Goal: Information Seeking & Learning: Compare options

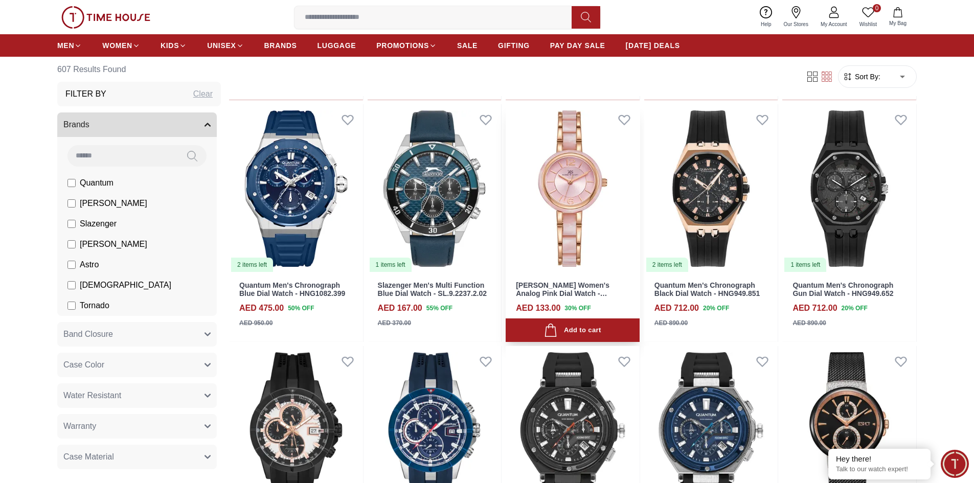
scroll to position [1023, 0]
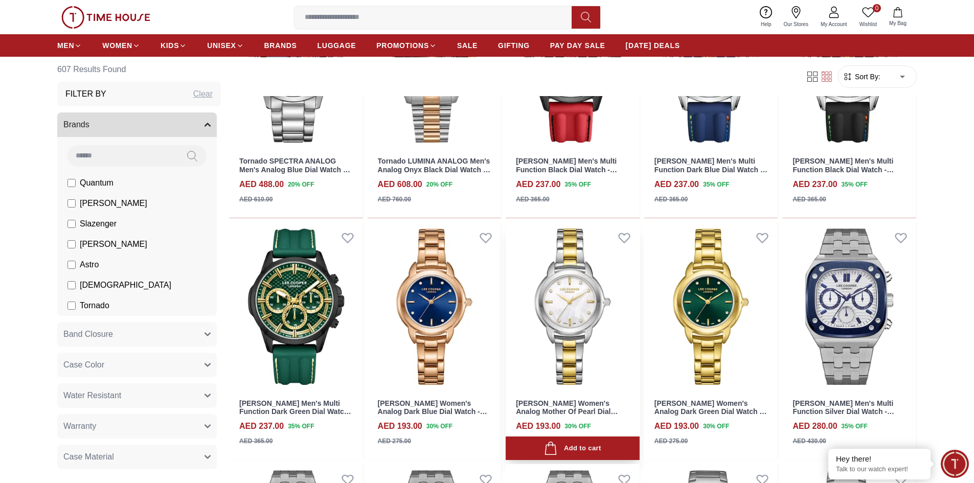
scroll to position [1483, 0]
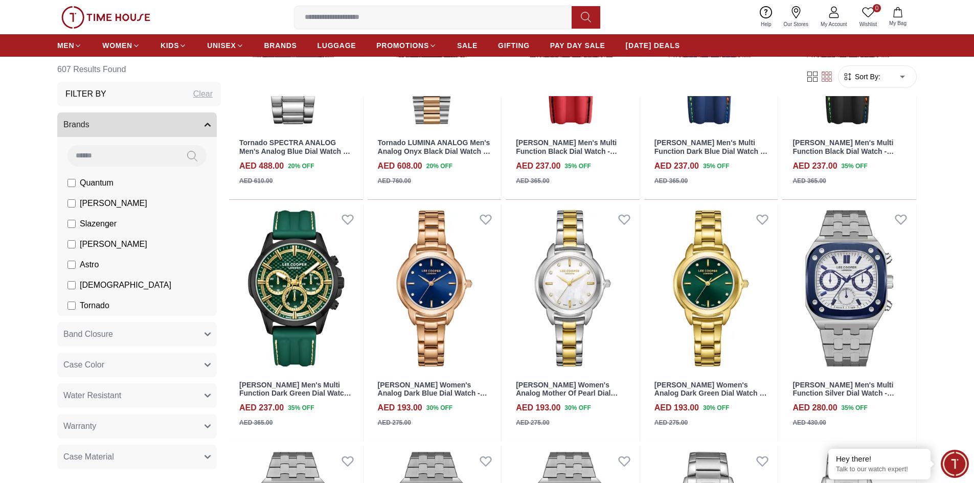
click at [89, 208] on span "[PERSON_NAME]" at bounding box center [114, 203] width 68 height 12
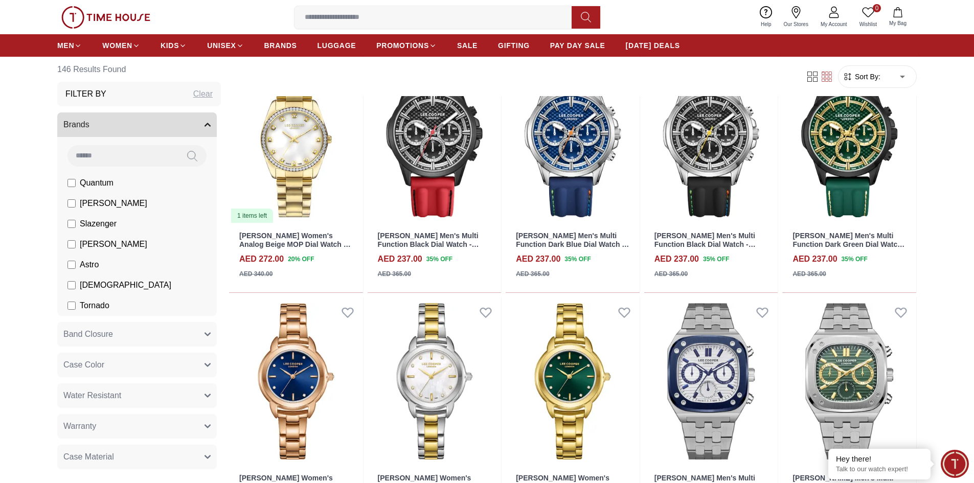
scroll to position [665, 0]
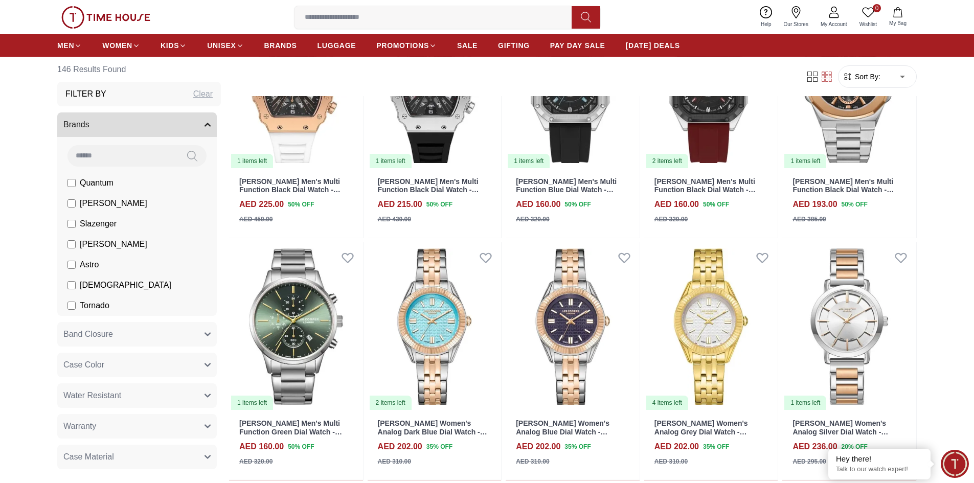
scroll to position [1688, 0]
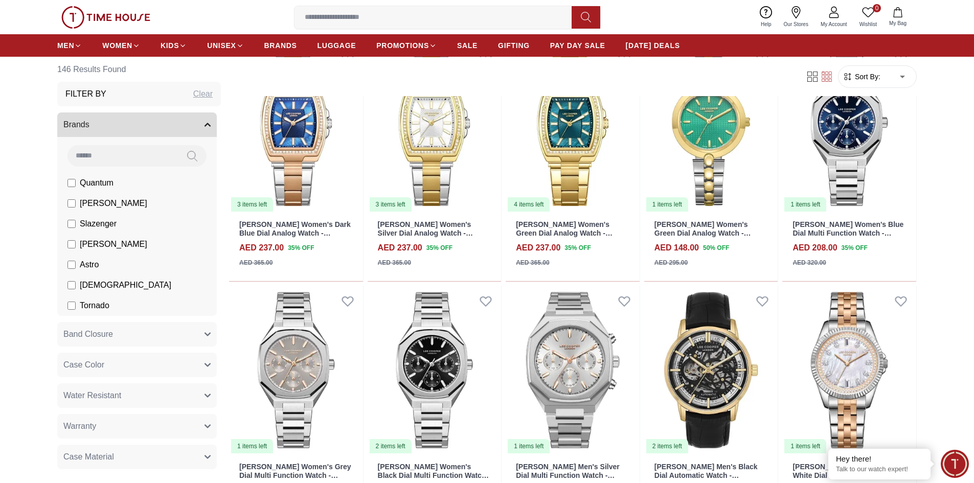
scroll to position [3887, 0]
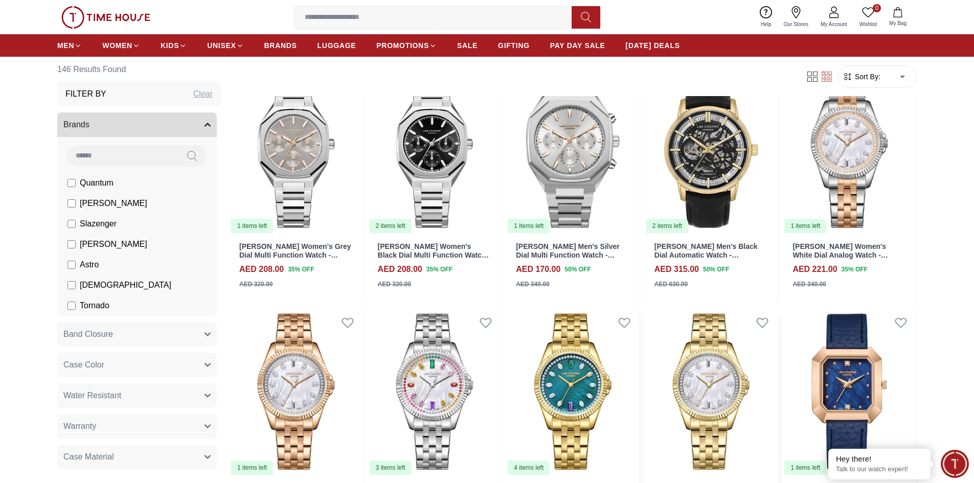
scroll to position [4040, 0]
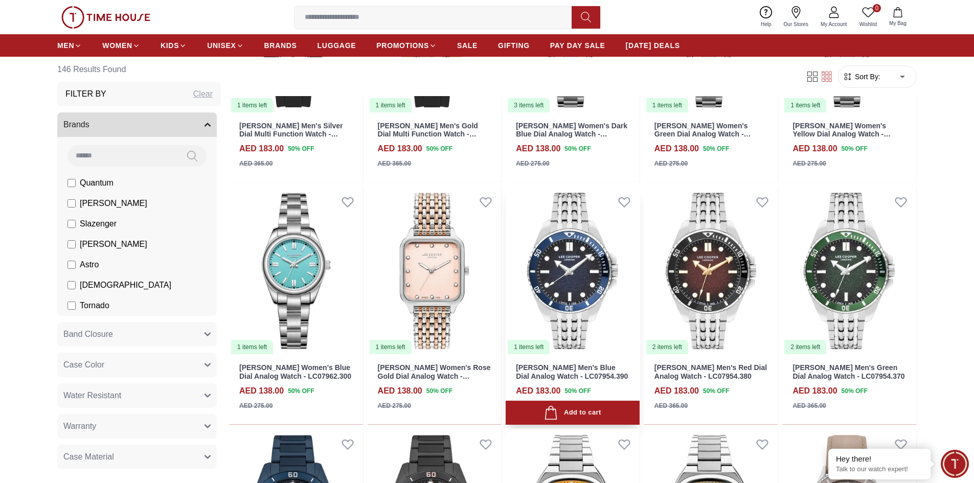
scroll to position [5728, 0]
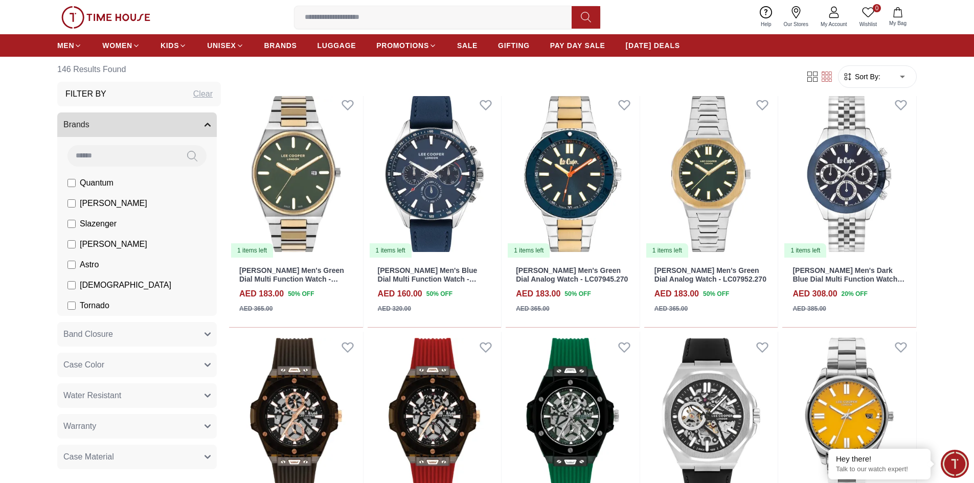
scroll to position [6802, 0]
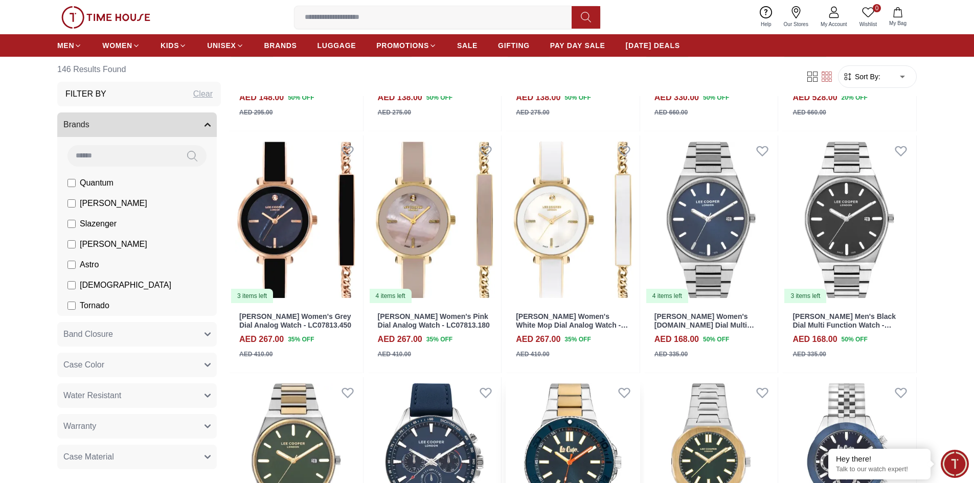
scroll to position [6188, 0]
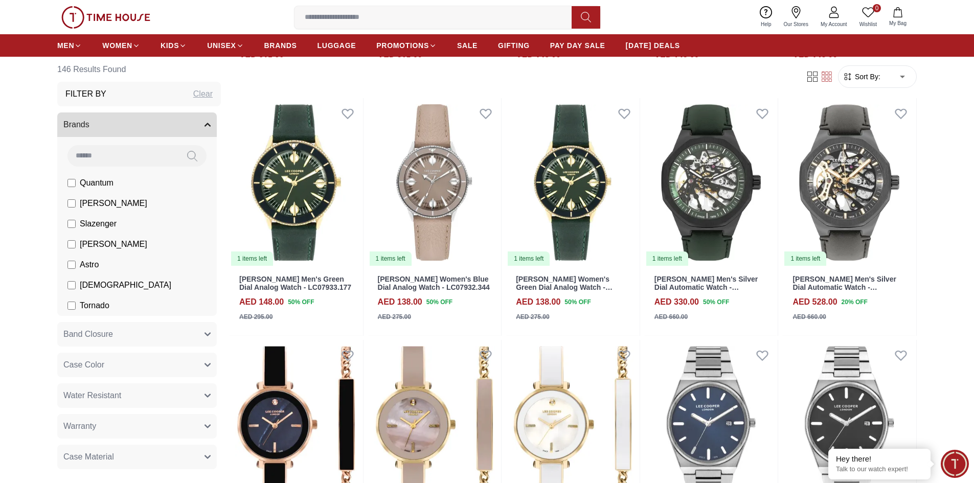
scroll to position [749, 0]
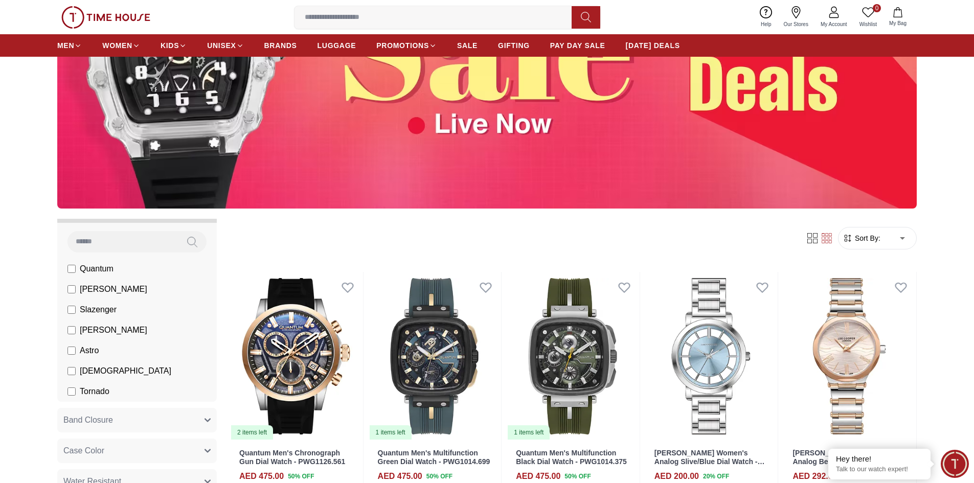
scroll to position [153, 0]
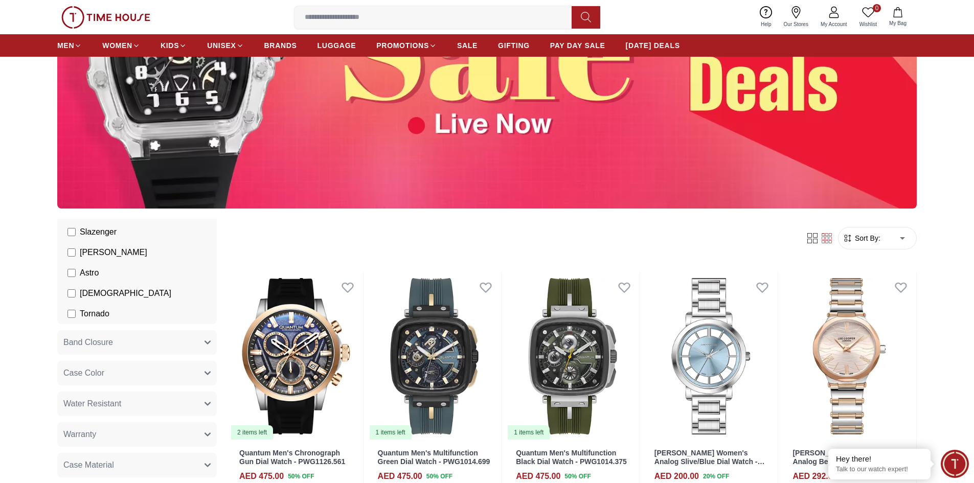
click at [76, 251] on label "[PERSON_NAME]" at bounding box center [108, 253] width 80 height 12
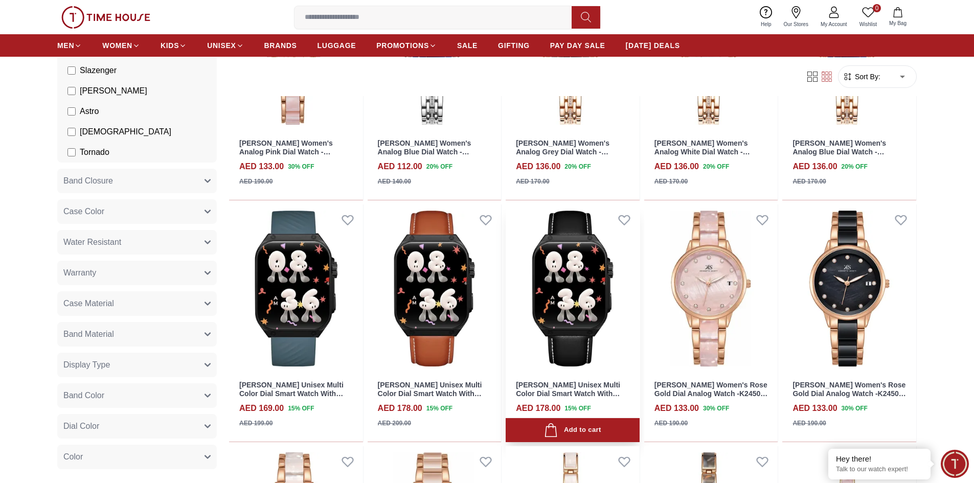
scroll to position [614, 0]
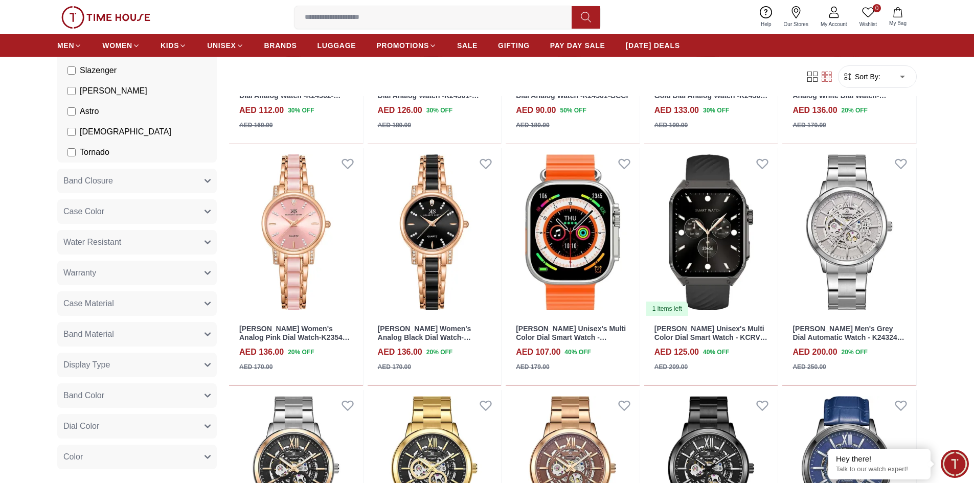
scroll to position [1381, 0]
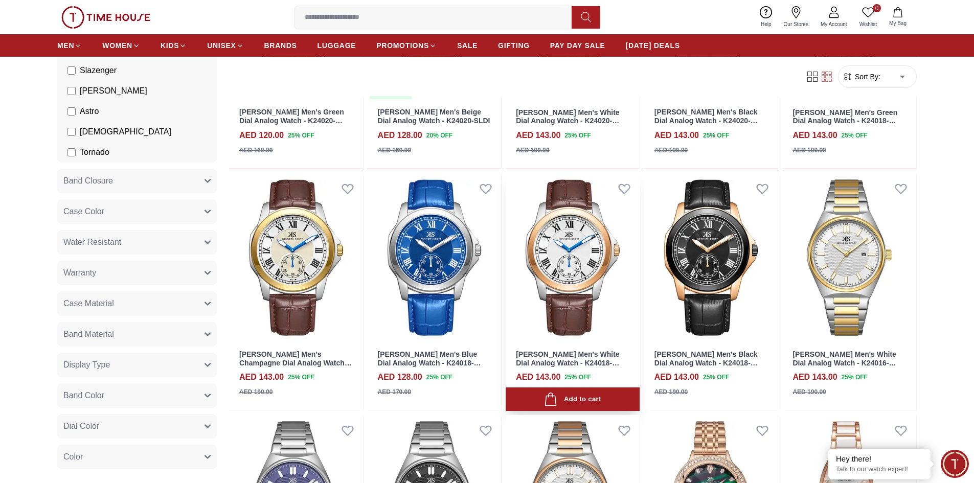
scroll to position [3222, 0]
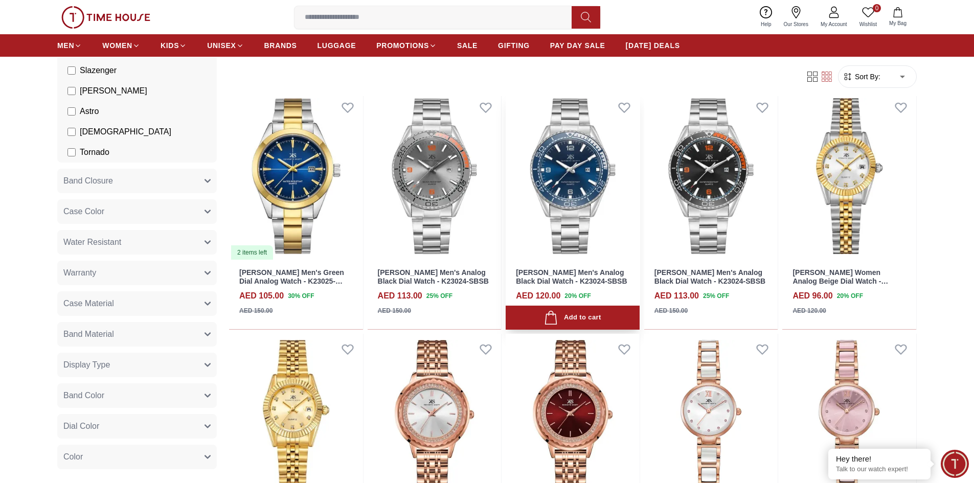
scroll to position [4603, 0]
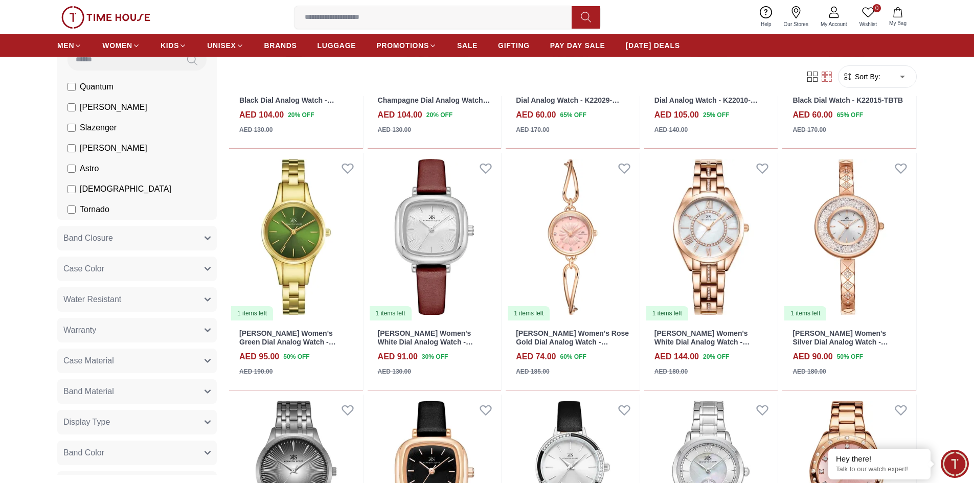
scroll to position [102, 0]
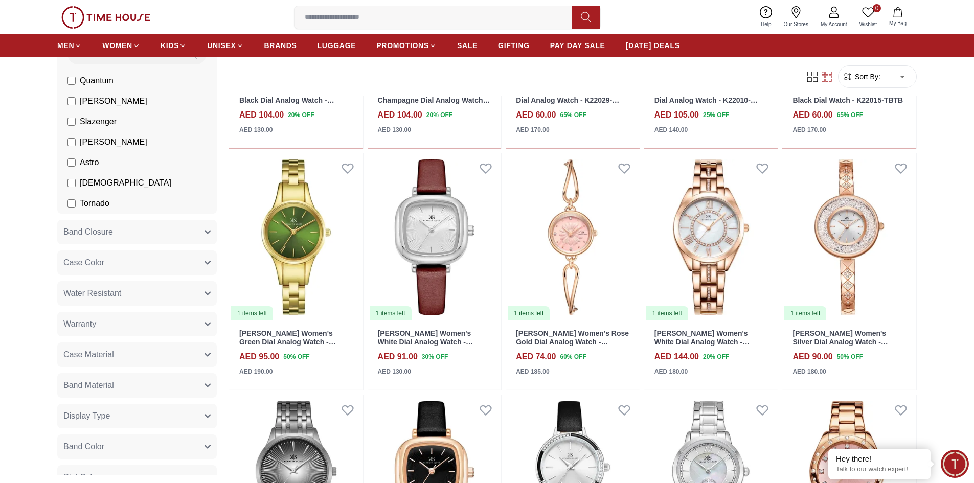
click at [79, 205] on label "Tornado" at bounding box center [89, 203] width 42 height 12
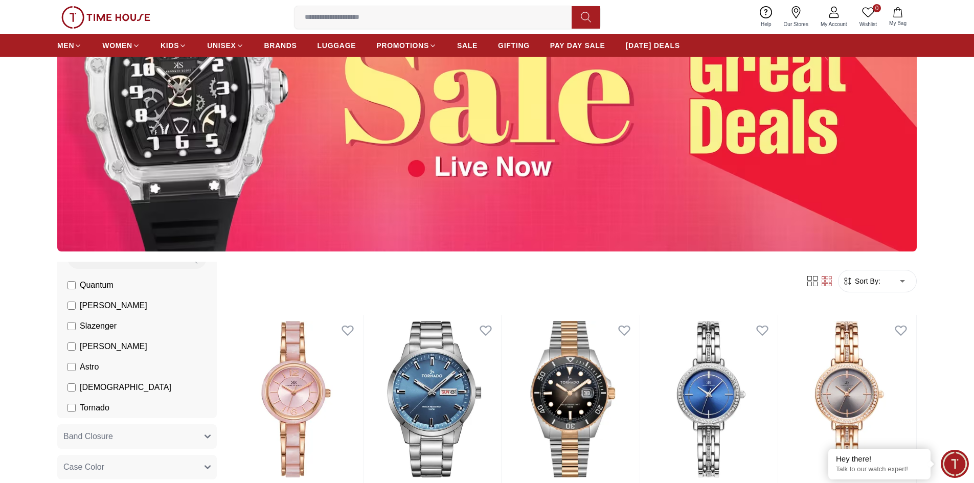
scroll to position [256, 0]
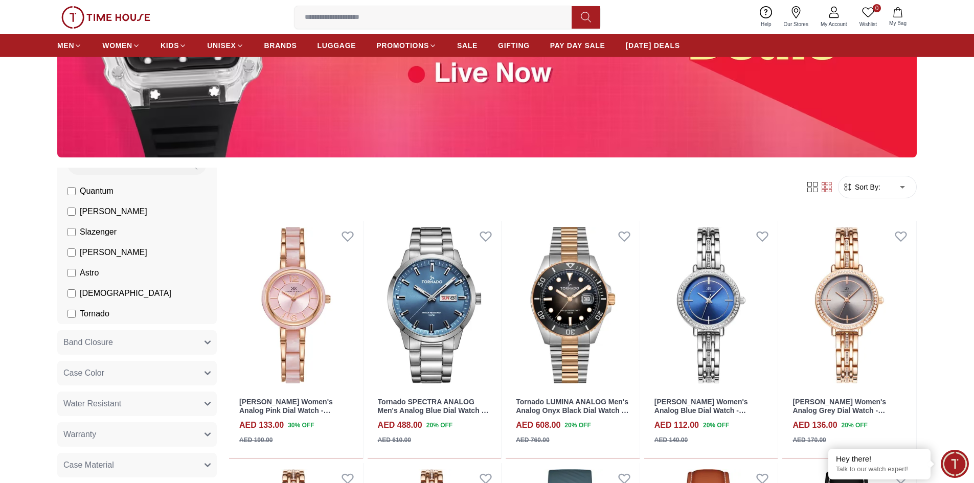
click at [80, 251] on span "[PERSON_NAME]" at bounding box center [114, 253] width 68 height 12
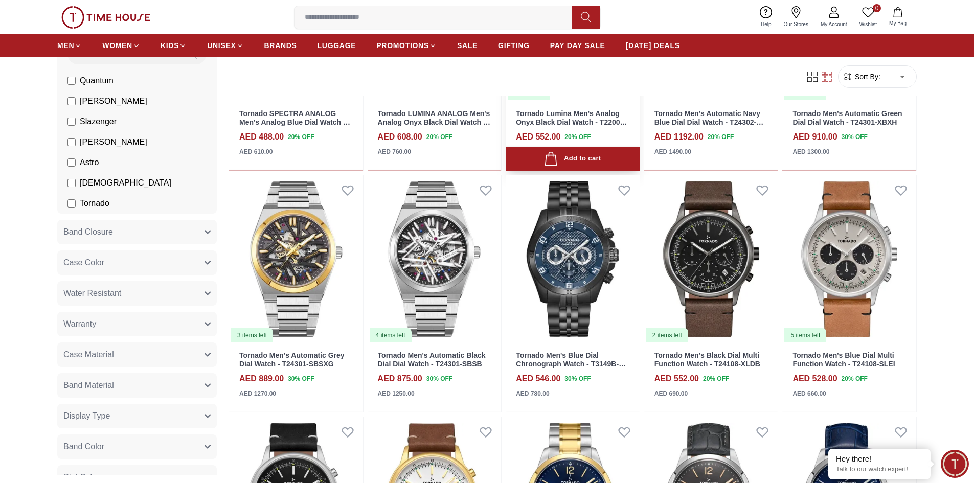
scroll to position [563, 0]
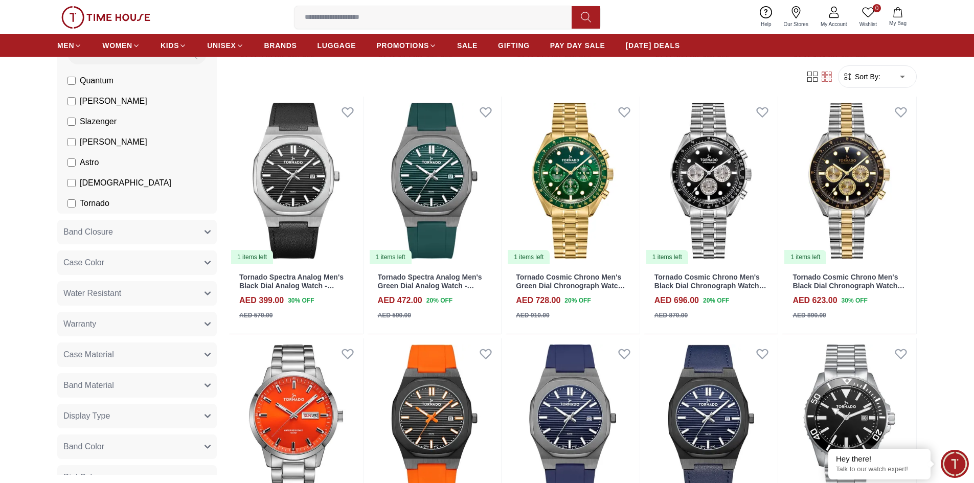
scroll to position [1330, 0]
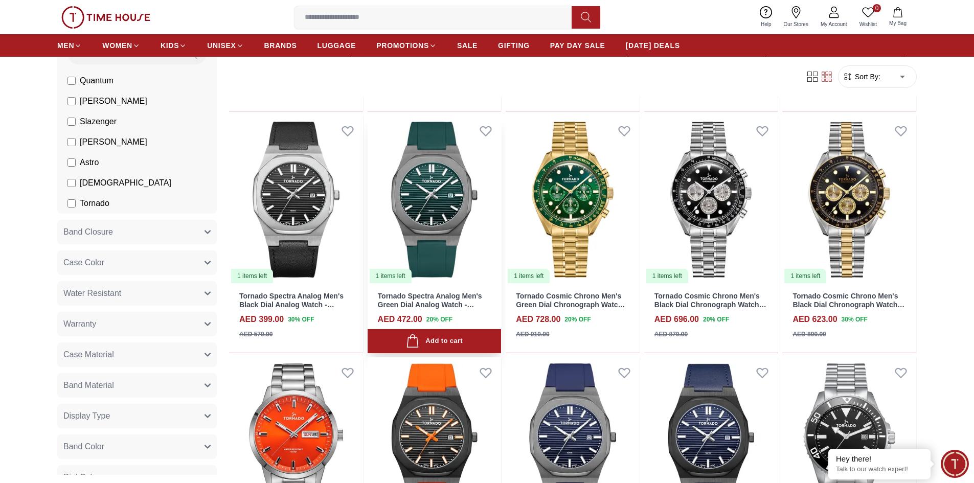
click at [416, 231] on img at bounding box center [435, 200] width 134 height 169
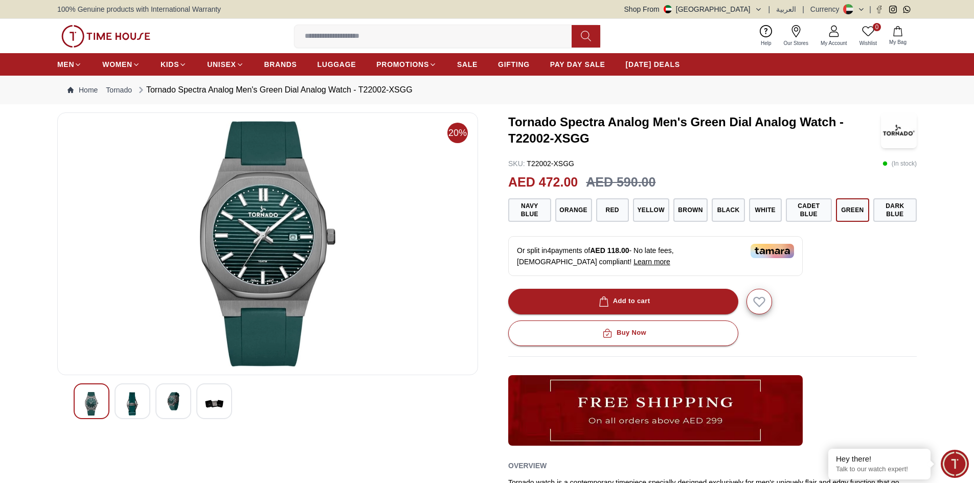
click at [131, 402] on img at bounding box center [132, 404] width 18 height 24
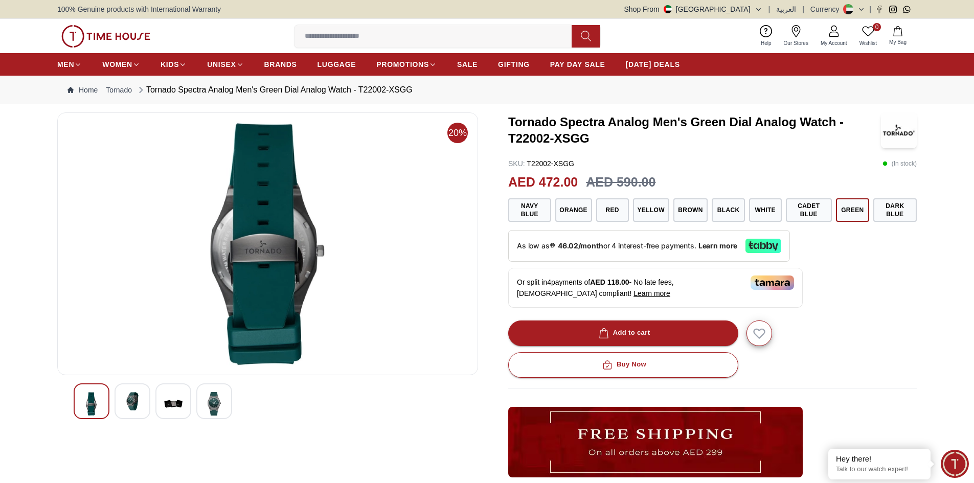
click at [159, 402] on div at bounding box center [173, 402] width 36 height 36
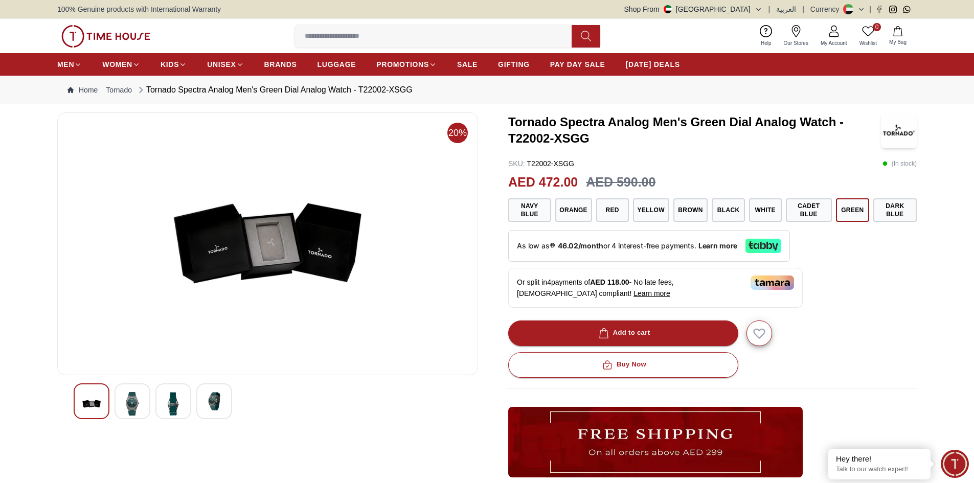
click at [192, 402] on div at bounding box center [268, 402] width 388 height 36
click at [210, 403] on img at bounding box center [214, 401] width 18 height 18
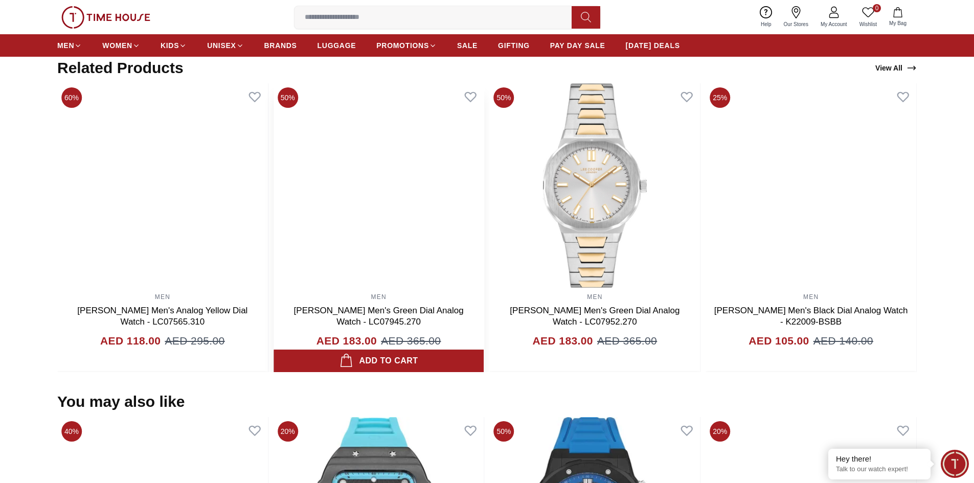
scroll to position [665, 0]
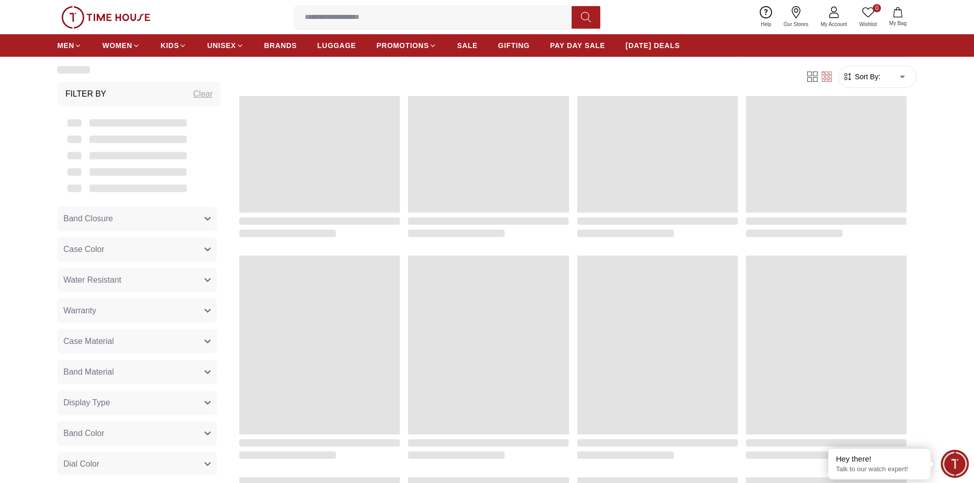
scroll to position [1274, 0]
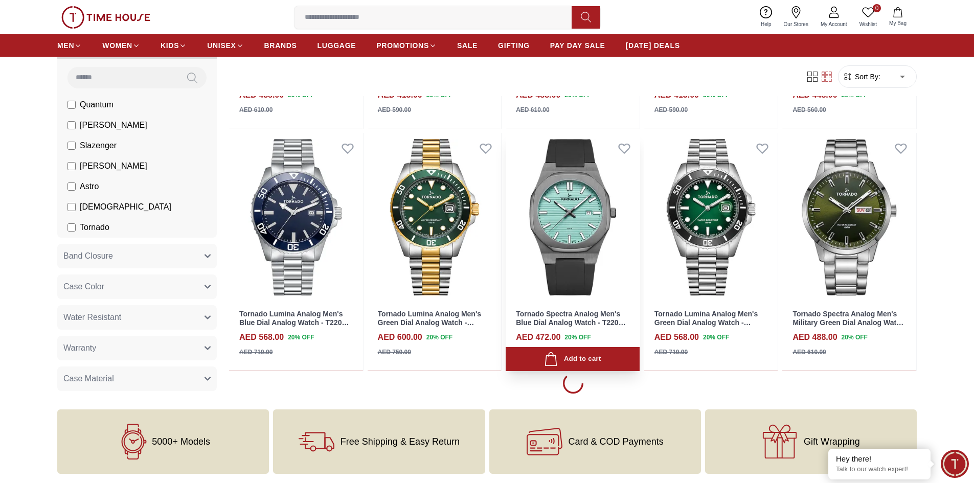
scroll to position [916, 0]
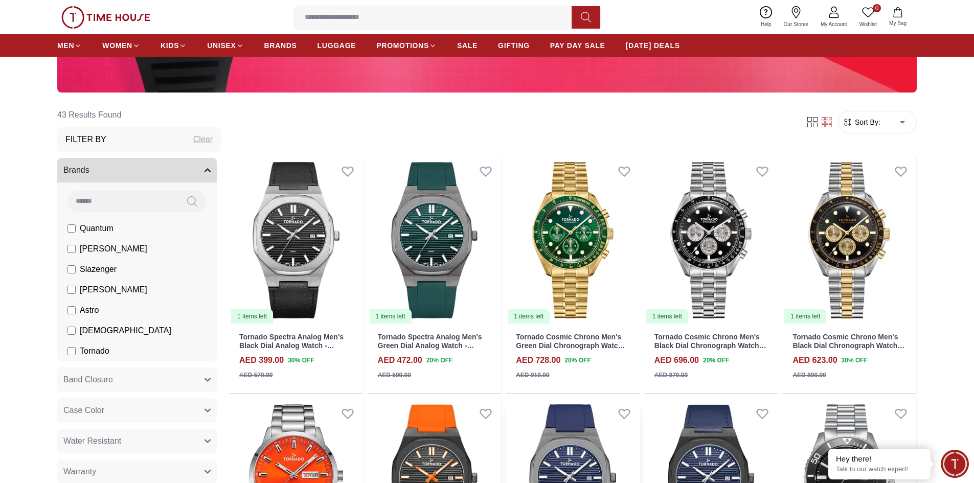
scroll to position [303, 0]
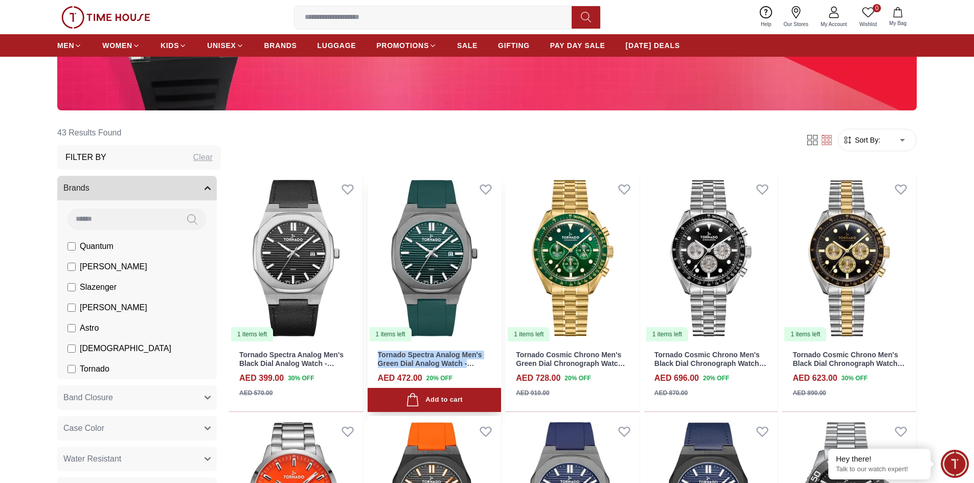
drag, startPoint x: 376, startPoint y: 353, endPoint x: 478, endPoint y: 365, distance: 102.4
click at [478, 365] on div "Tornado Spectra Analog Men's Green Dial Analog Watch - T22002-XSGG AED 472.00 2…" at bounding box center [435, 378] width 134 height 70
copy link "Tornado Spectra Analog Men's Green Dial Analog Watch -"
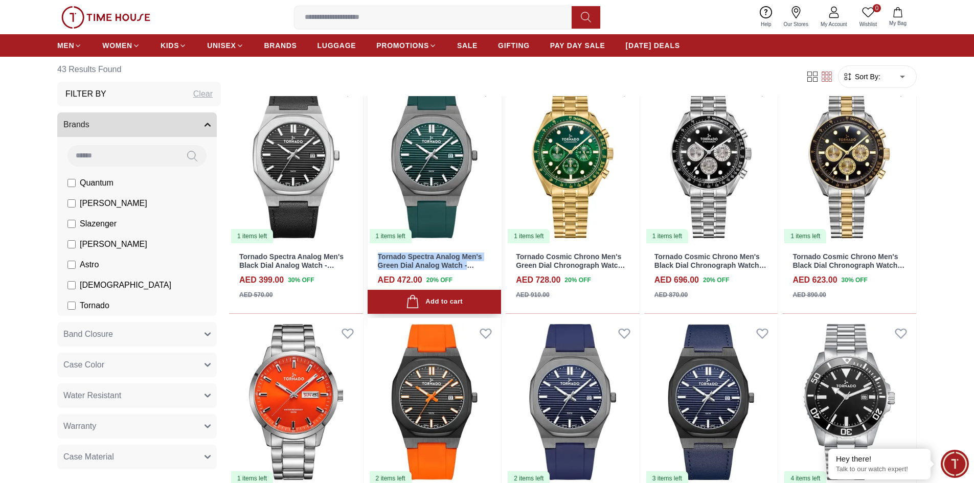
scroll to position [405, 0]
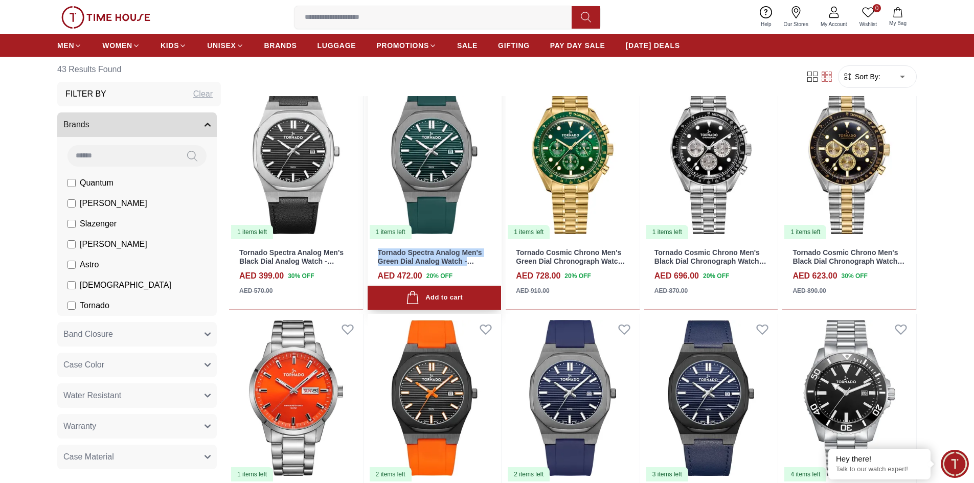
click at [419, 175] on img at bounding box center [435, 156] width 134 height 169
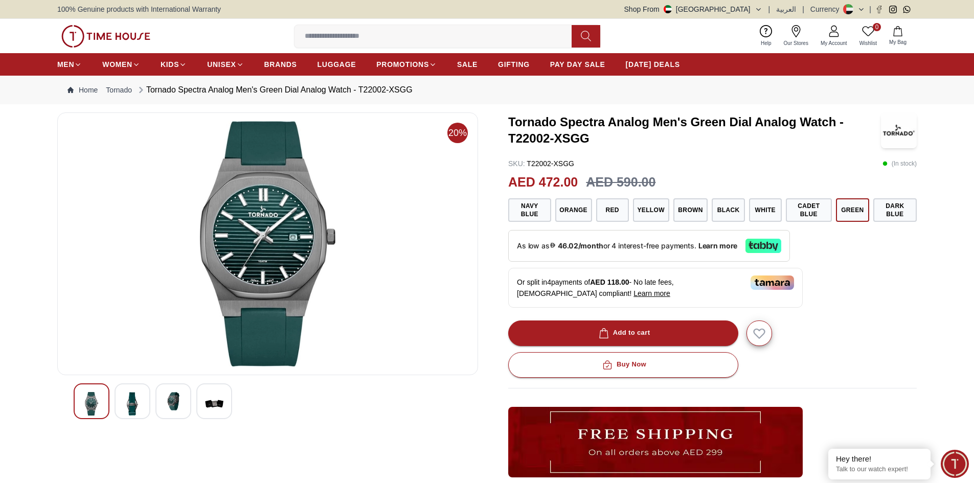
click at [143, 404] on div at bounding box center [133, 402] width 36 height 36
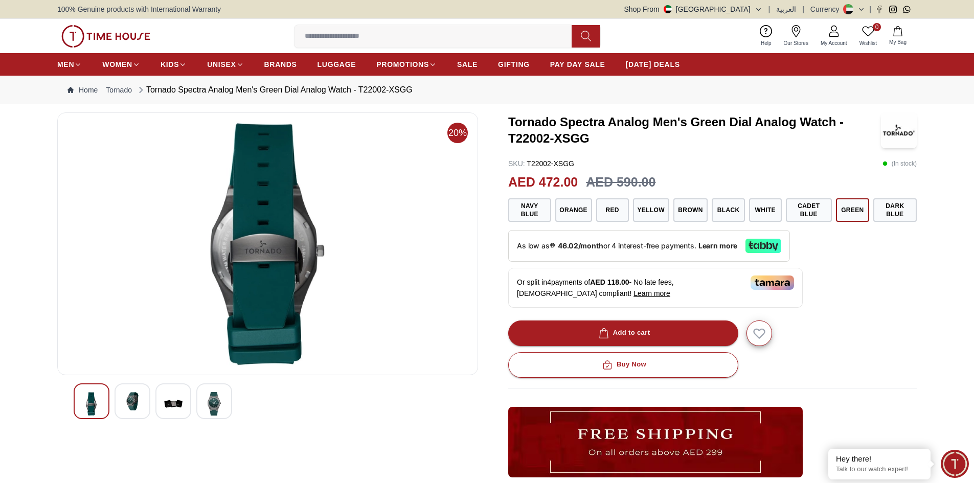
click at [174, 401] on img at bounding box center [173, 404] width 18 height 24
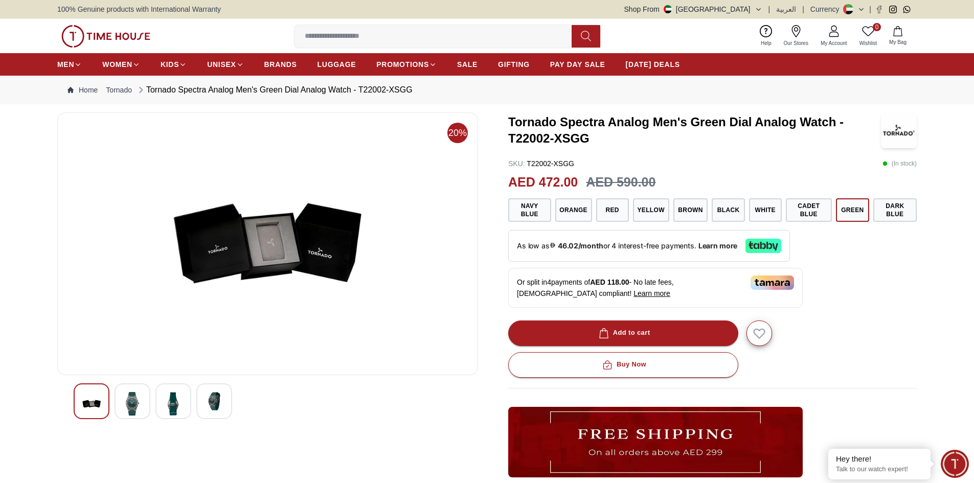
click at [209, 407] on img at bounding box center [214, 401] width 18 height 18
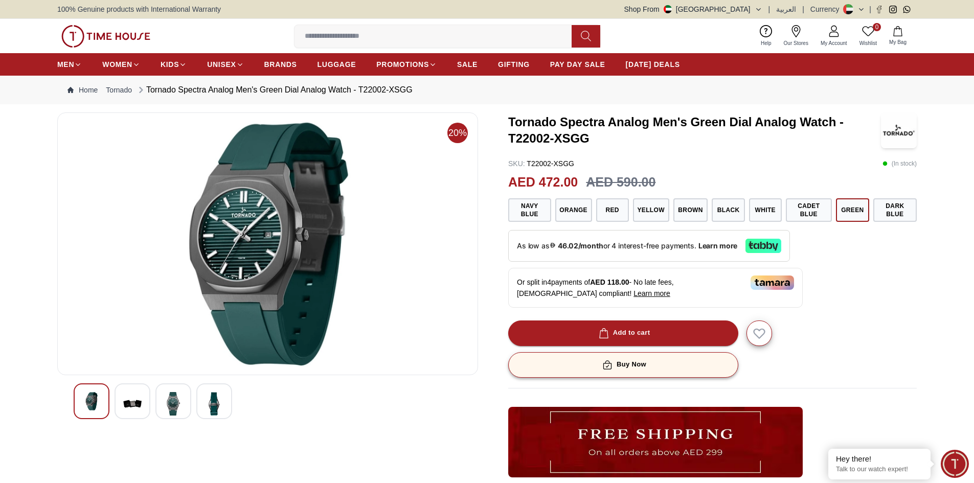
click at [631, 365] on div "Buy Now" at bounding box center [623, 365] width 46 height 12
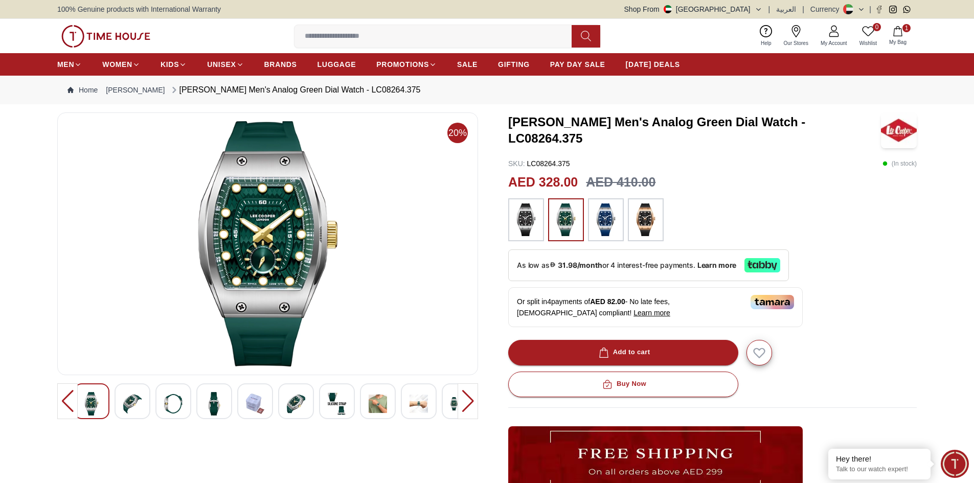
click at [131, 405] on img at bounding box center [132, 404] width 18 height 24
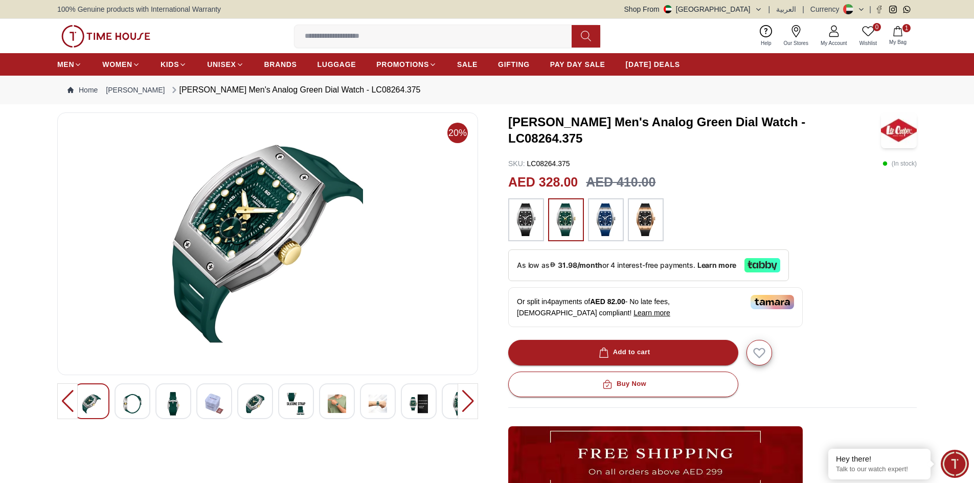
click at [265, 407] on div at bounding box center [255, 402] width 36 height 36
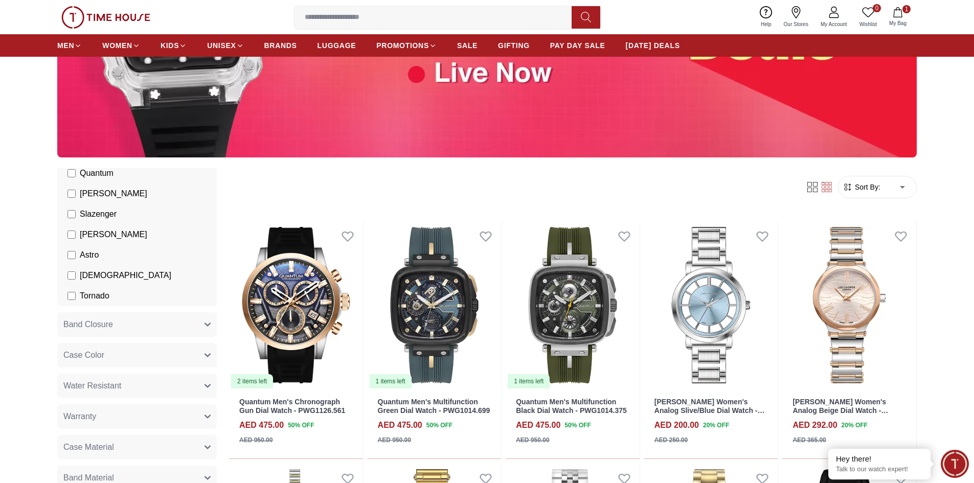
scroll to position [102, 0]
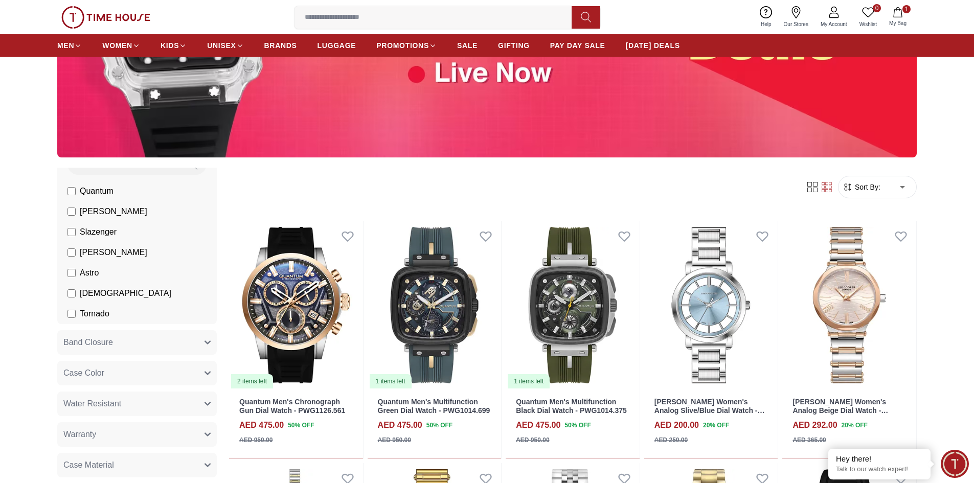
click at [77, 212] on label "[PERSON_NAME]" at bounding box center [108, 212] width 80 height 12
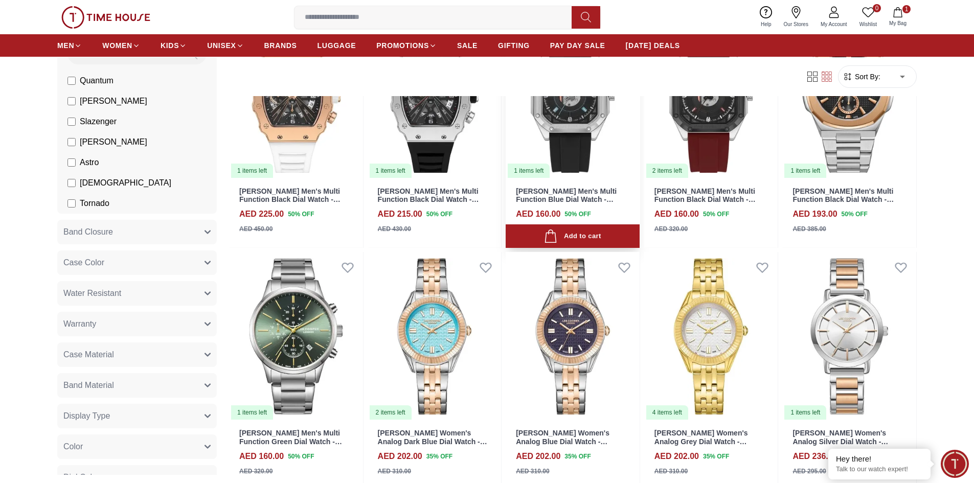
scroll to position [1790, 0]
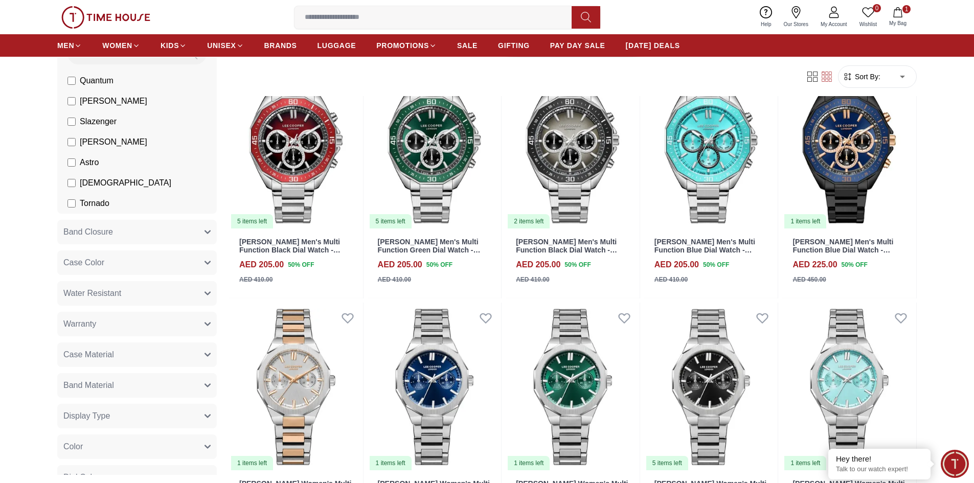
scroll to position [2506, 0]
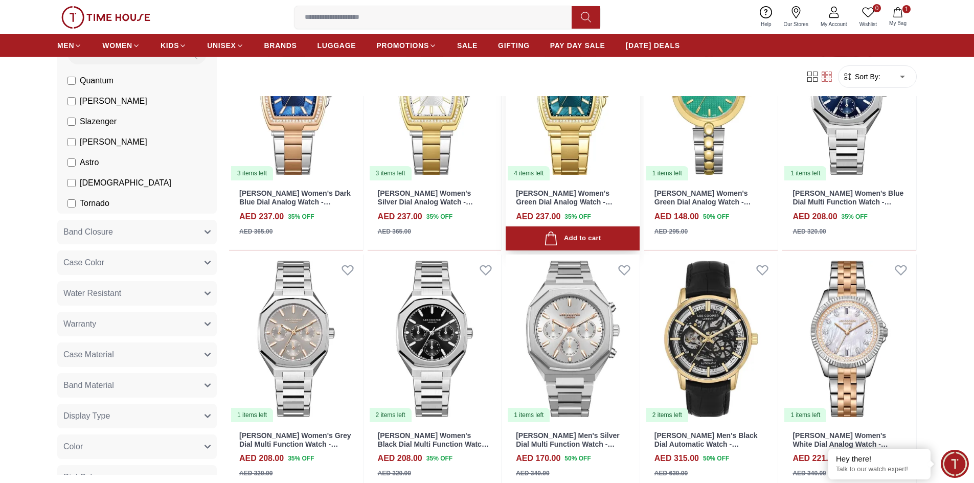
scroll to position [3989, 0]
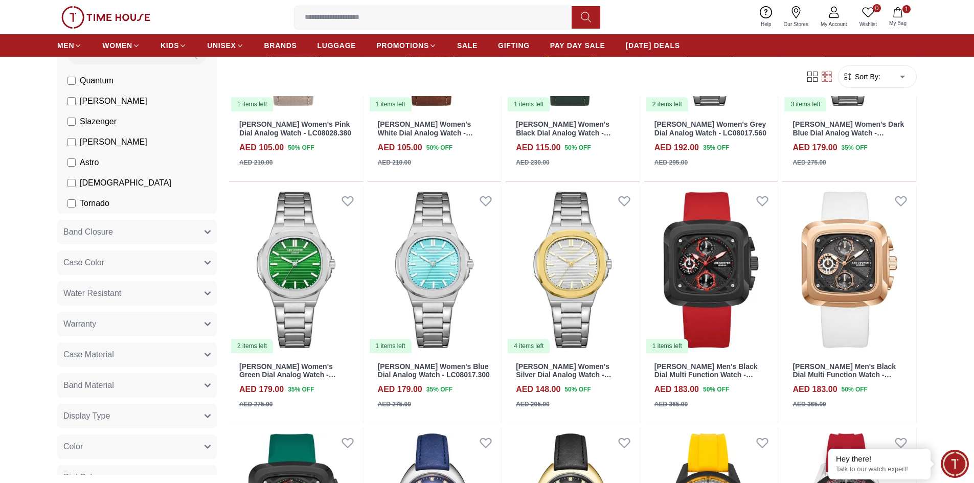
scroll to position [4654, 0]
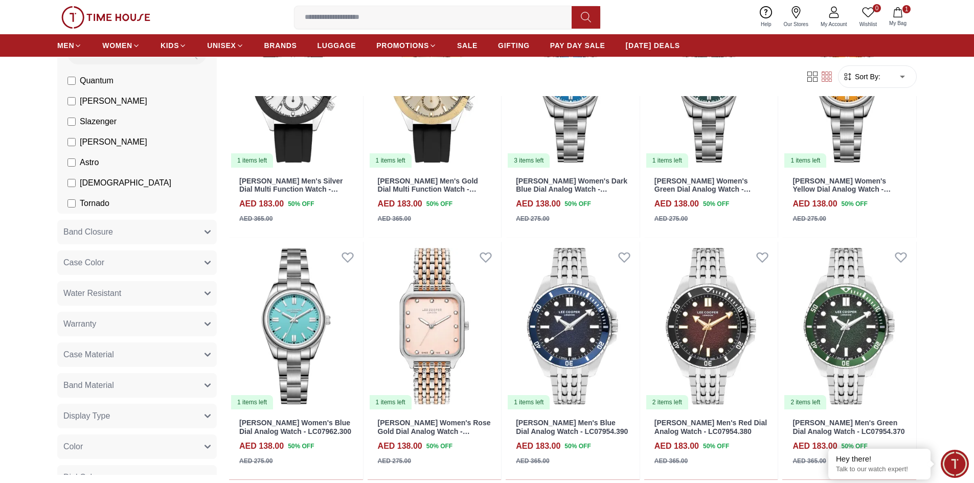
scroll to position [5574, 0]
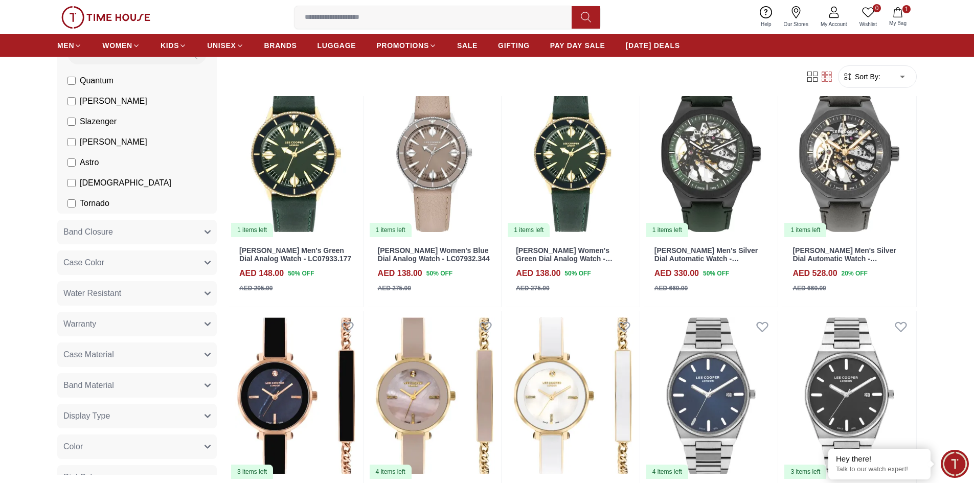
scroll to position [6239, 0]
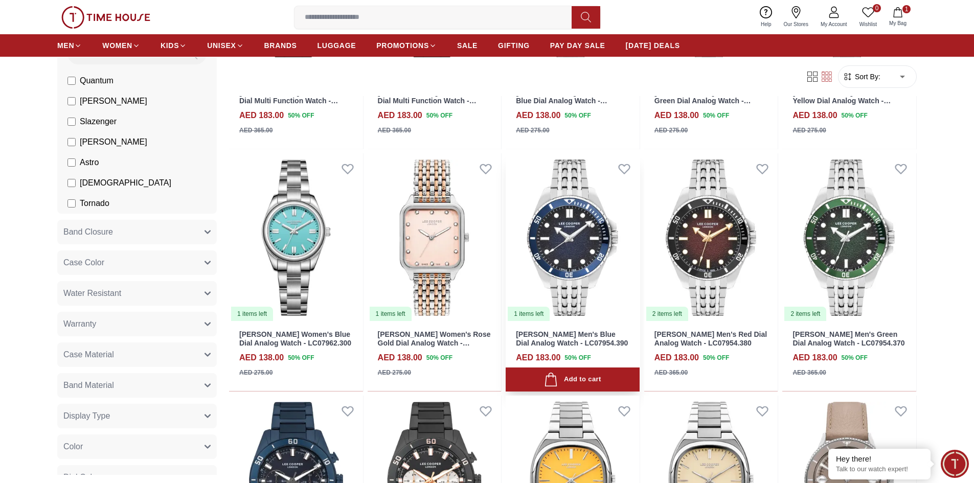
scroll to position [5626, 0]
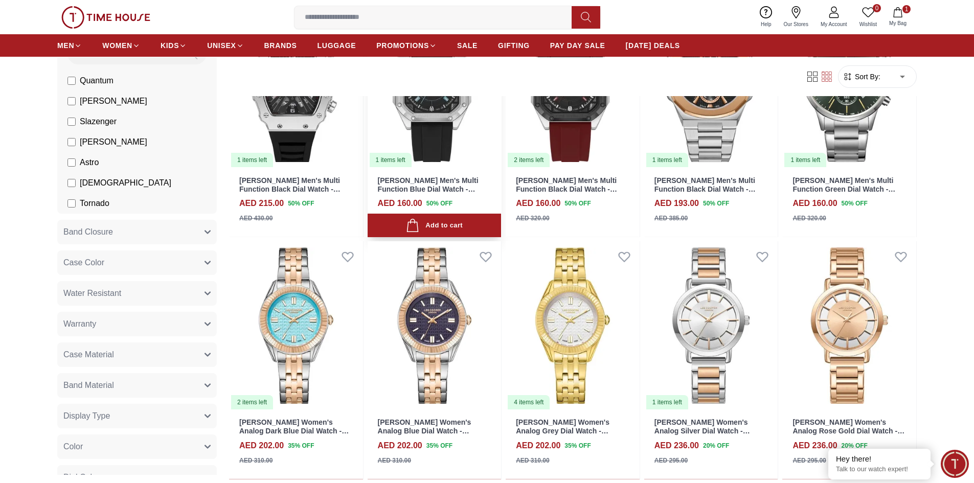
scroll to position [2711, 0]
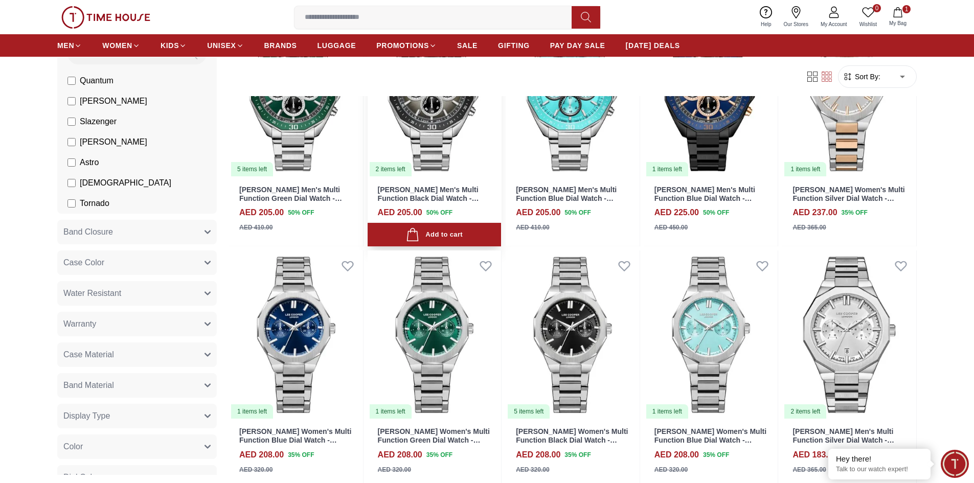
scroll to position [3375, 0]
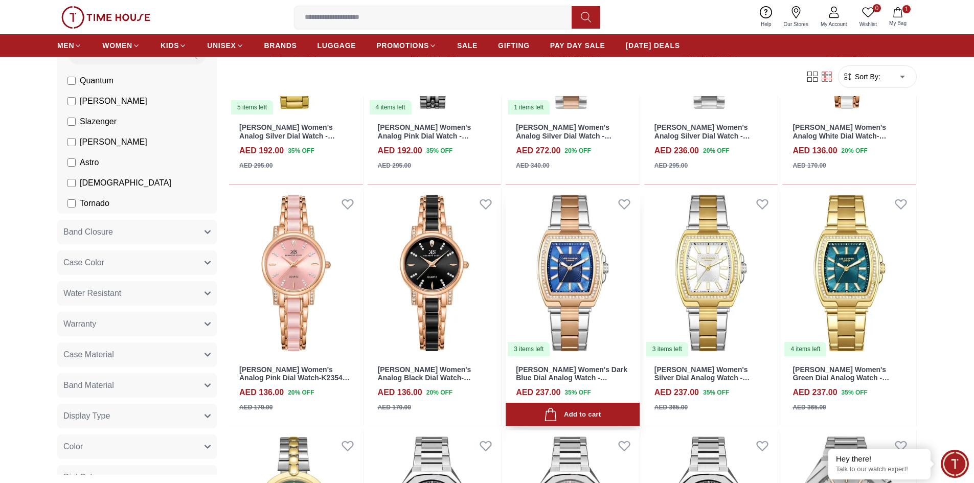
scroll to position [4807, 0]
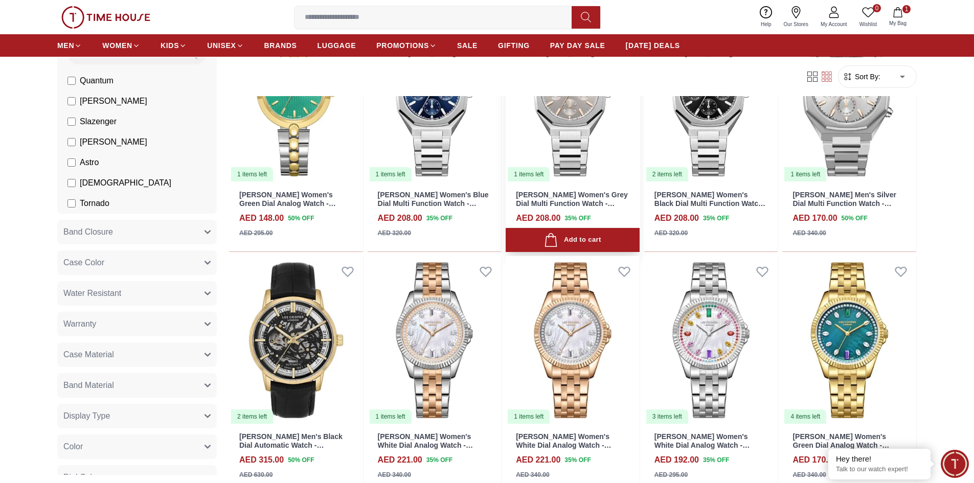
scroll to position [5012, 0]
